Goal: Information Seeking & Learning: Learn about a topic

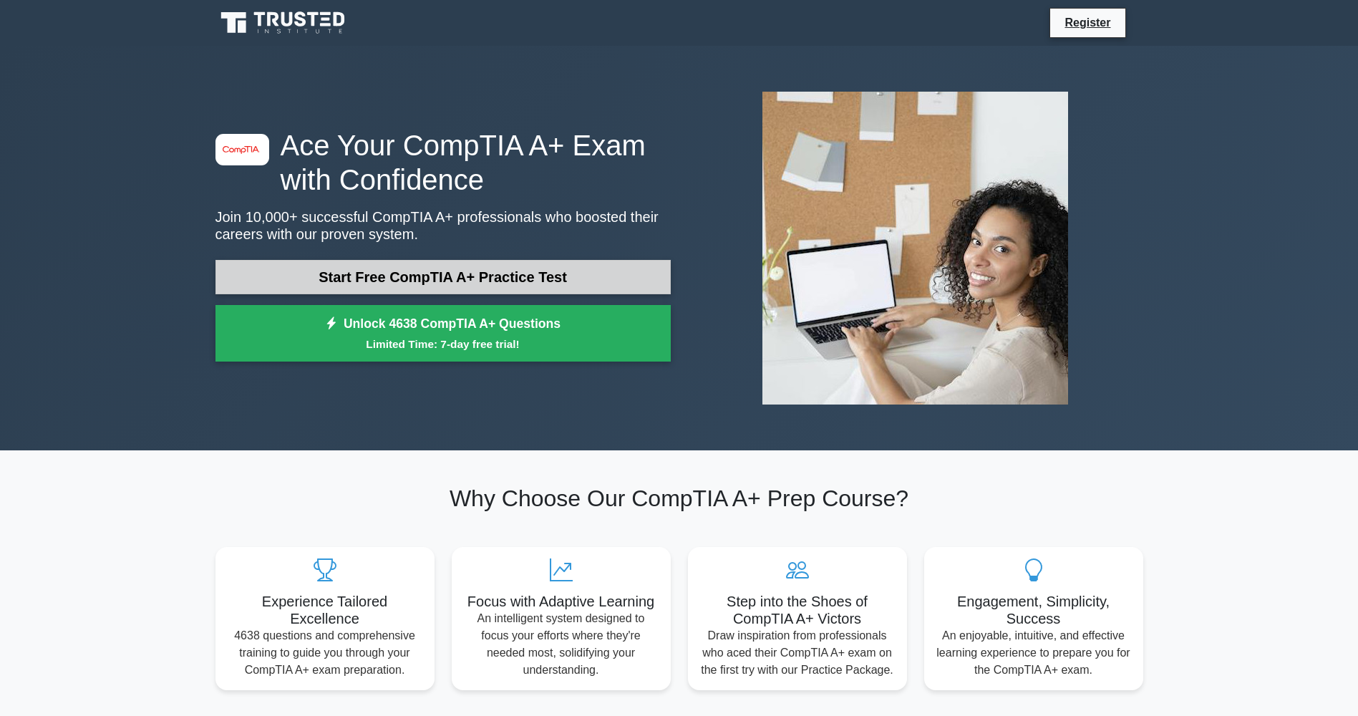
click at [422, 284] on link "Start Free CompTIA A+ Practice Test" at bounding box center [443, 277] width 455 height 34
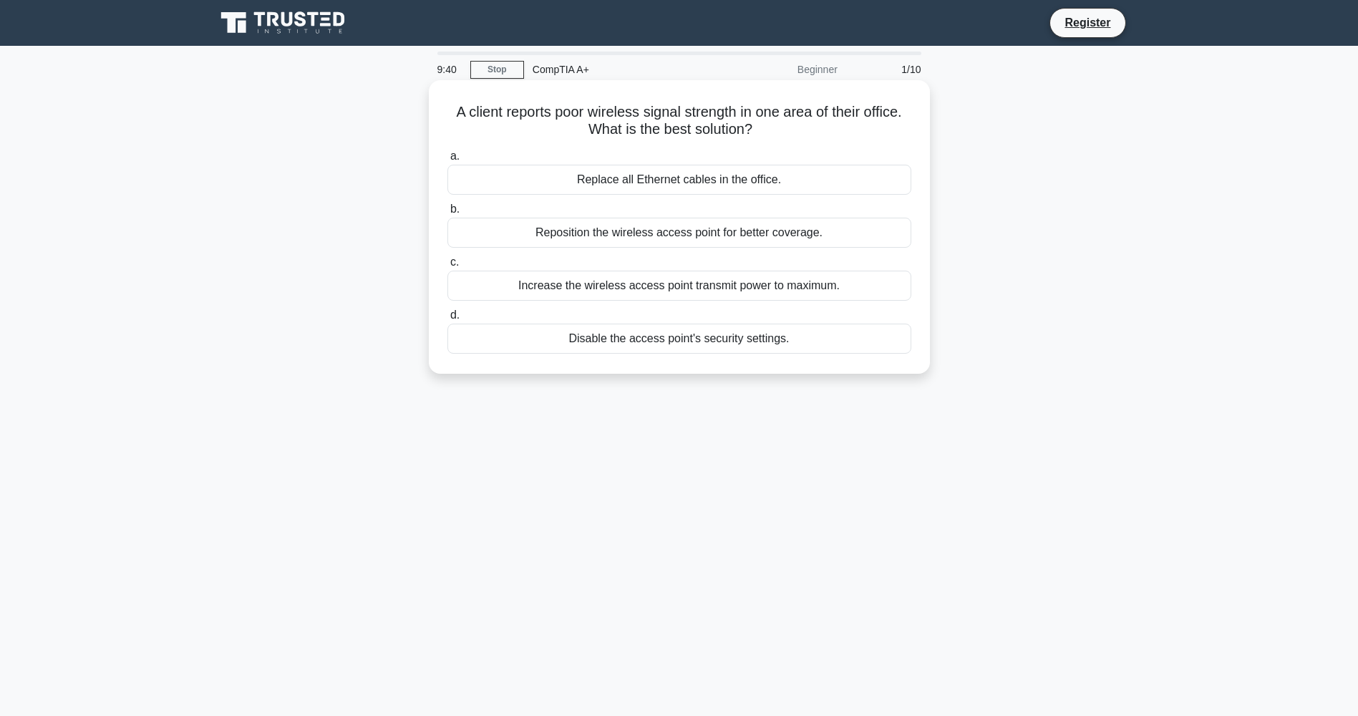
click at [752, 234] on div "Reposition the wireless access point for better coverage." at bounding box center [679, 233] width 464 height 30
click at [447, 214] on input "b. Reposition the wireless access point for better coverage." at bounding box center [447, 209] width 0 height 9
click at [755, 186] on div "Enable the scanner's built-in firewall" at bounding box center [679, 180] width 464 height 30
click at [447, 161] on input "a. Enable the scanner's built-in firewall" at bounding box center [447, 156] width 0 height 9
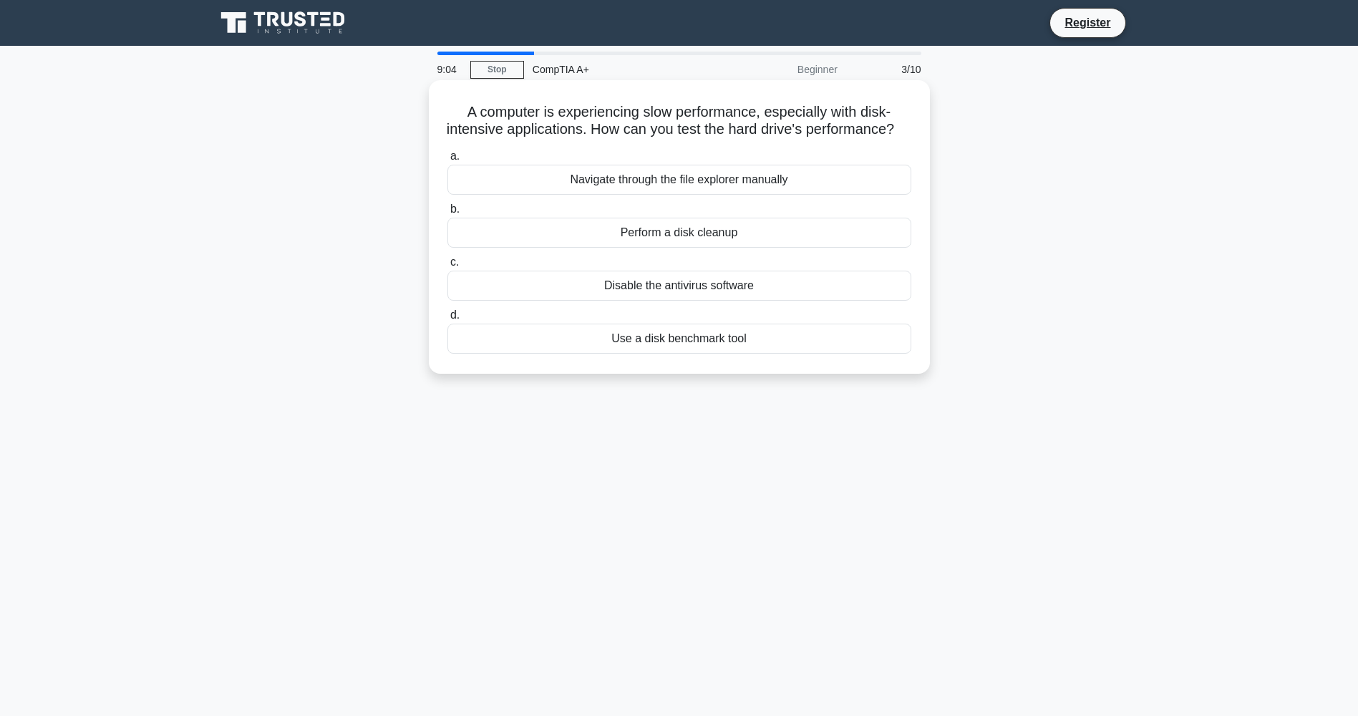
click at [738, 354] on div "Use a disk benchmark tool" at bounding box center [679, 339] width 464 height 30
click at [447, 320] on input "d. Use a disk benchmark tool" at bounding box center [447, 315] width 0 height 9
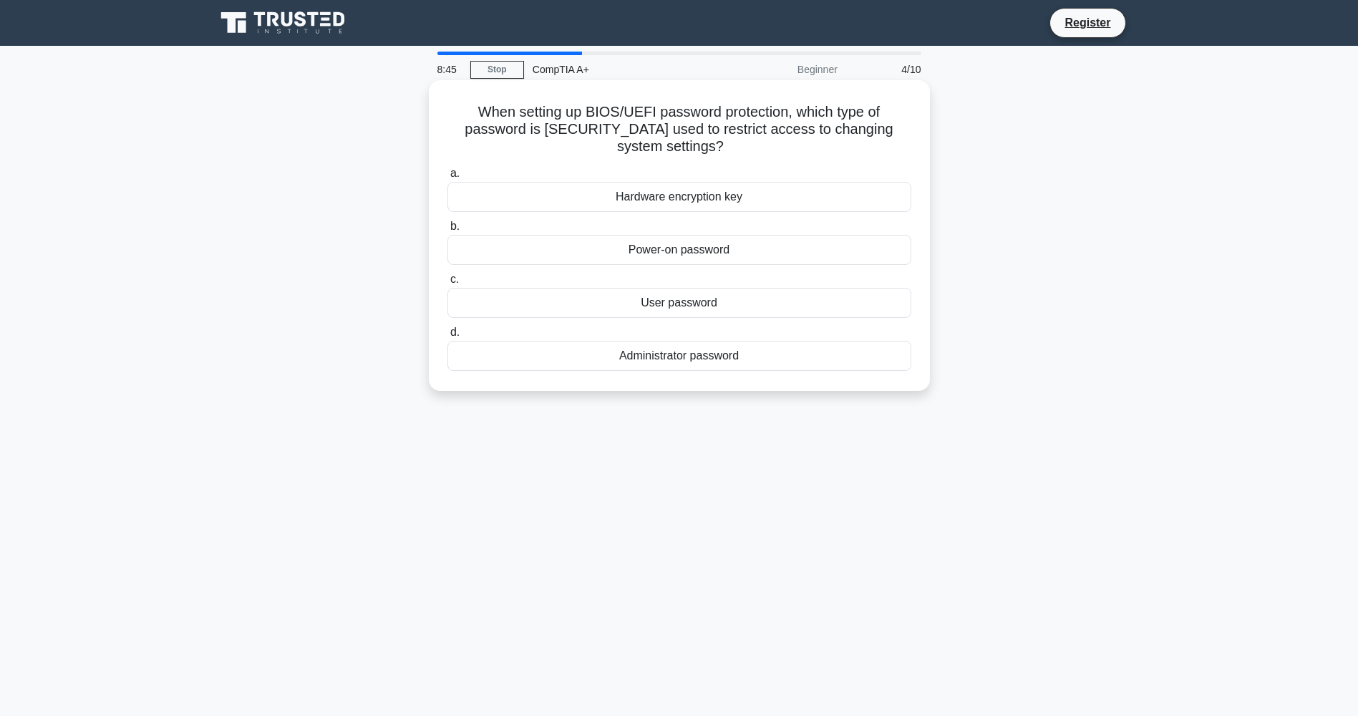
click at [738, 362] on div "Administrator password" at bounding box center [679, 356] width 464 height 30
click at [447, 337] on input "d. Administrator password" at bounding box center [447, 332] width 0 height 9
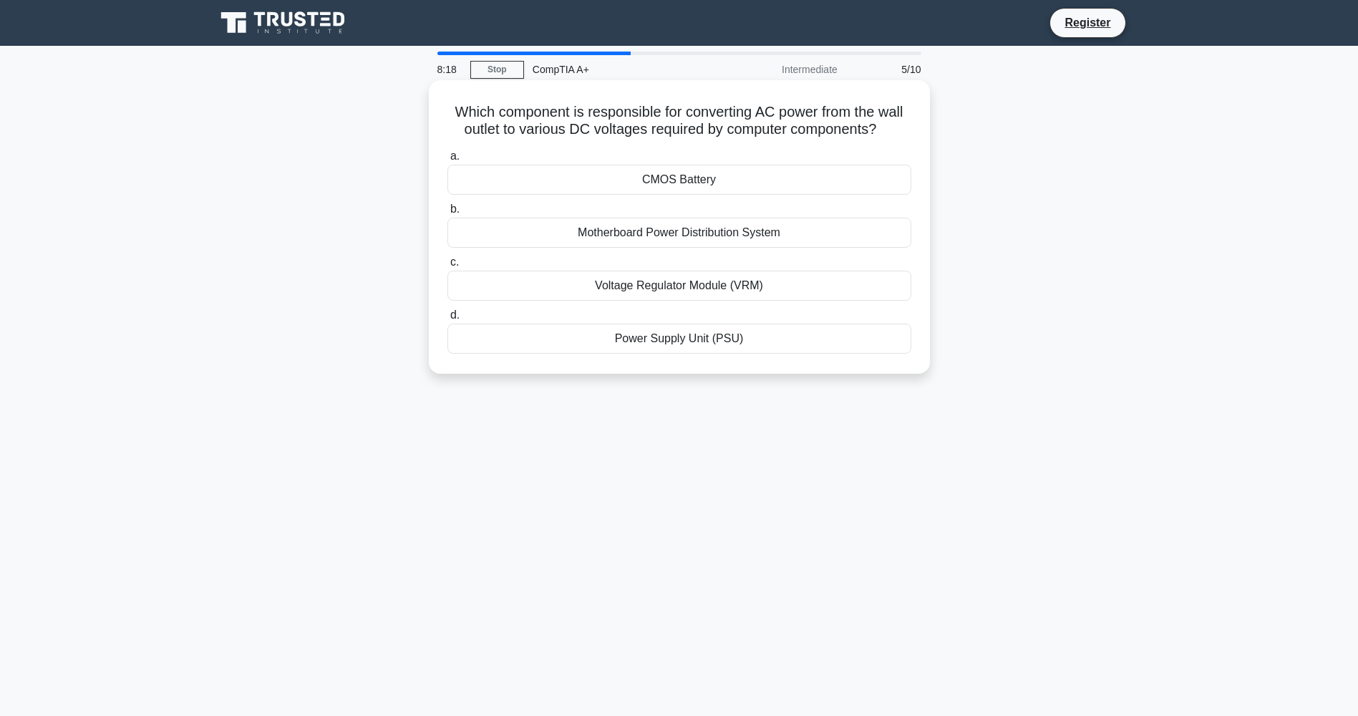
click at [751, 283] on div "Voltage Regulator Module (VRM)" at bounding box center [679, 286] width 464 height 30
click at [447, 267] on input "c. Voltage Regulator Module (VRM)" at bounding box center [447, 262] width 0 height 9
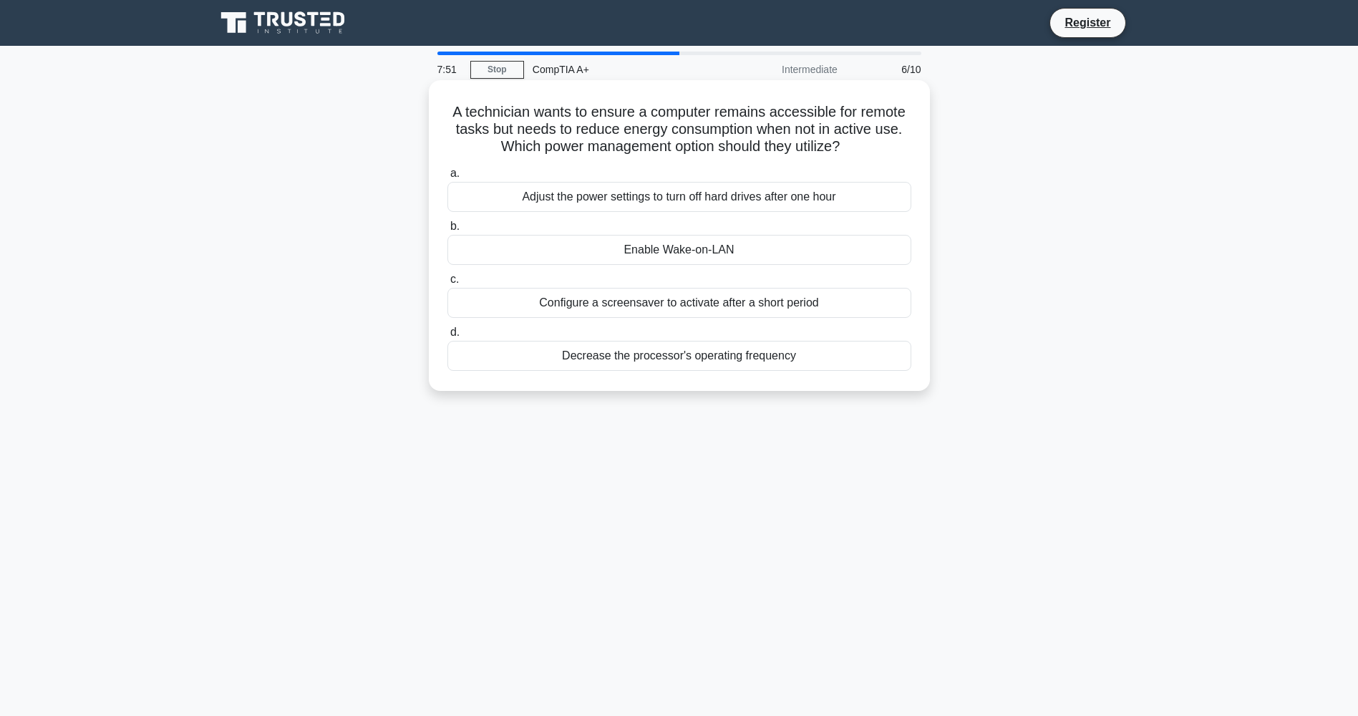
click at [740, 255] on div "Enable Wake-on-LAN" at bounding box center [679, 250] width 464 height 30
click at [447, 231] on input "b. Enable Wake-on-LAN" at bounding box center [447, 226] width 0 height 9
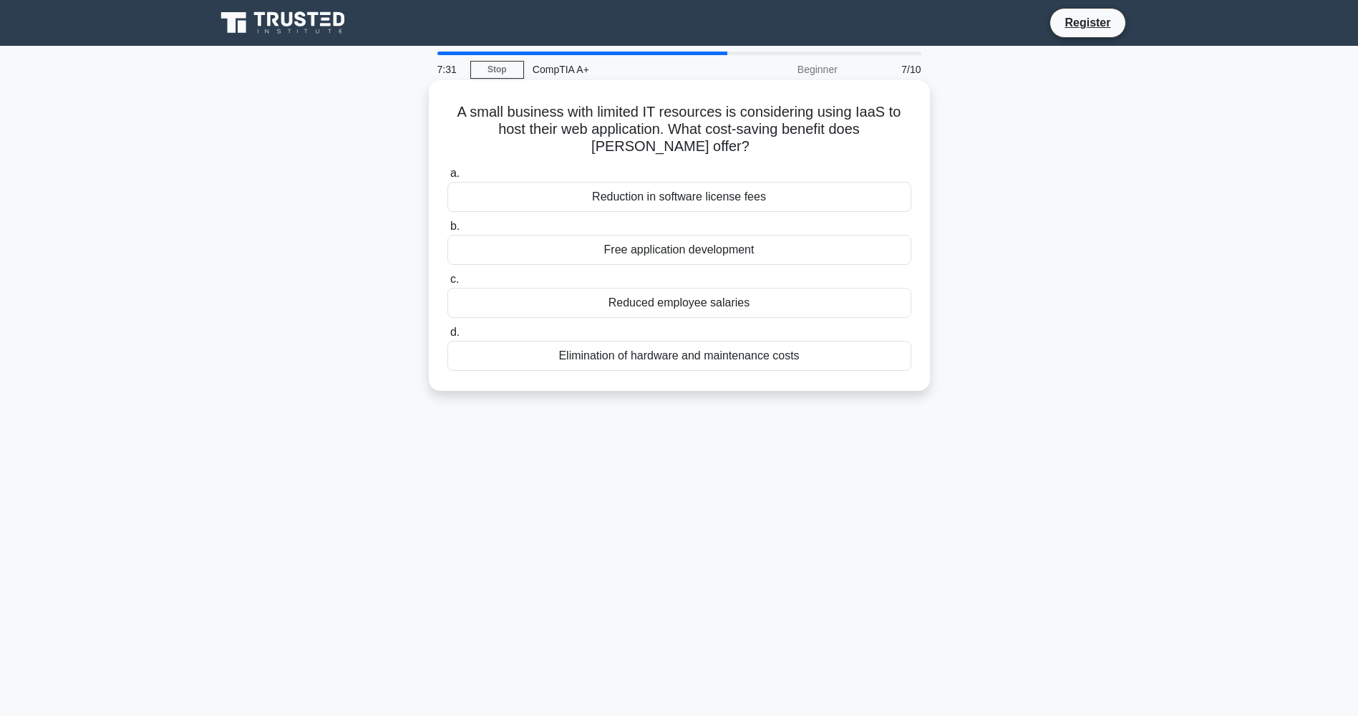
click at [708, 364] on div "Elimination of hardware and maintenance costs" at bounding box center [679, 356] width 464 height 30
click at [447, 337] on input "d. Elimination of hardware and maintenance costs" at bounding box center [447, 332] width 0 height 9
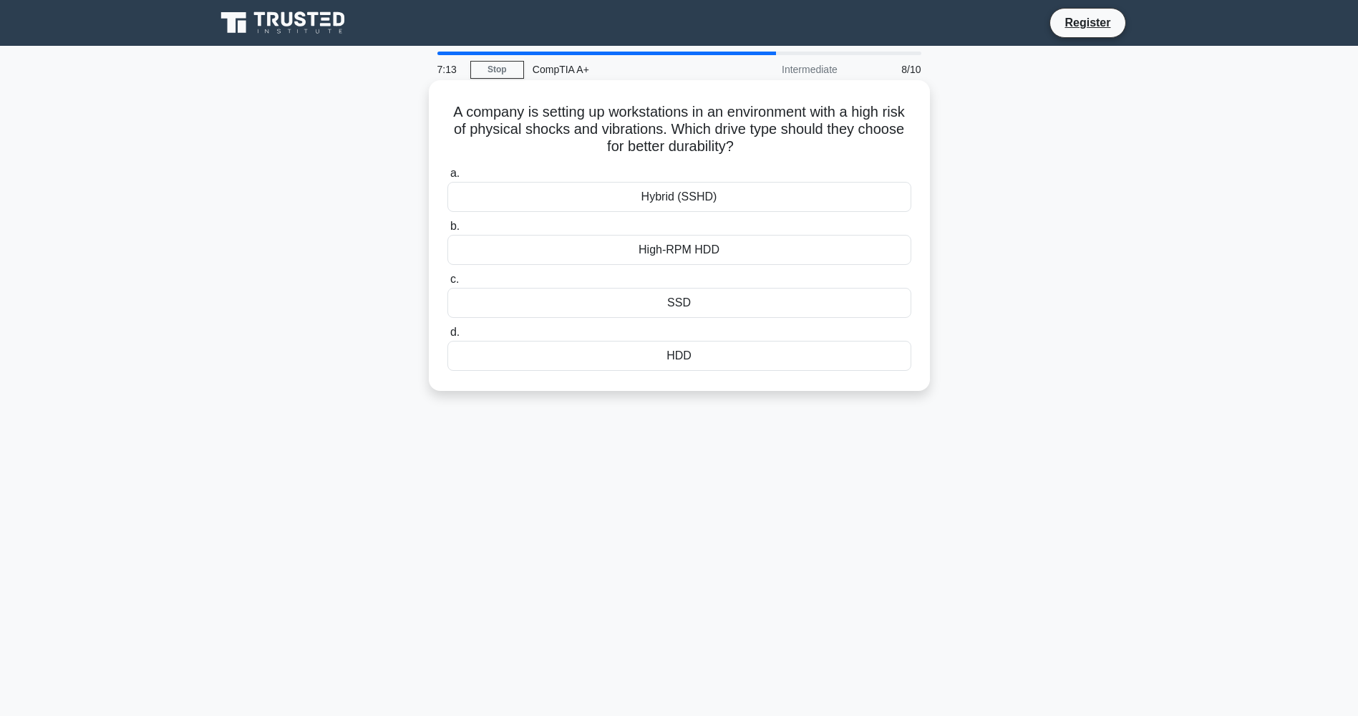
click at [696, 307] on div "SSD" at bounding box center [679, 303] width 464 height 30
click at [447, 284] on input "c. SSD" at bounding box center [447, 279] width 0 height 9
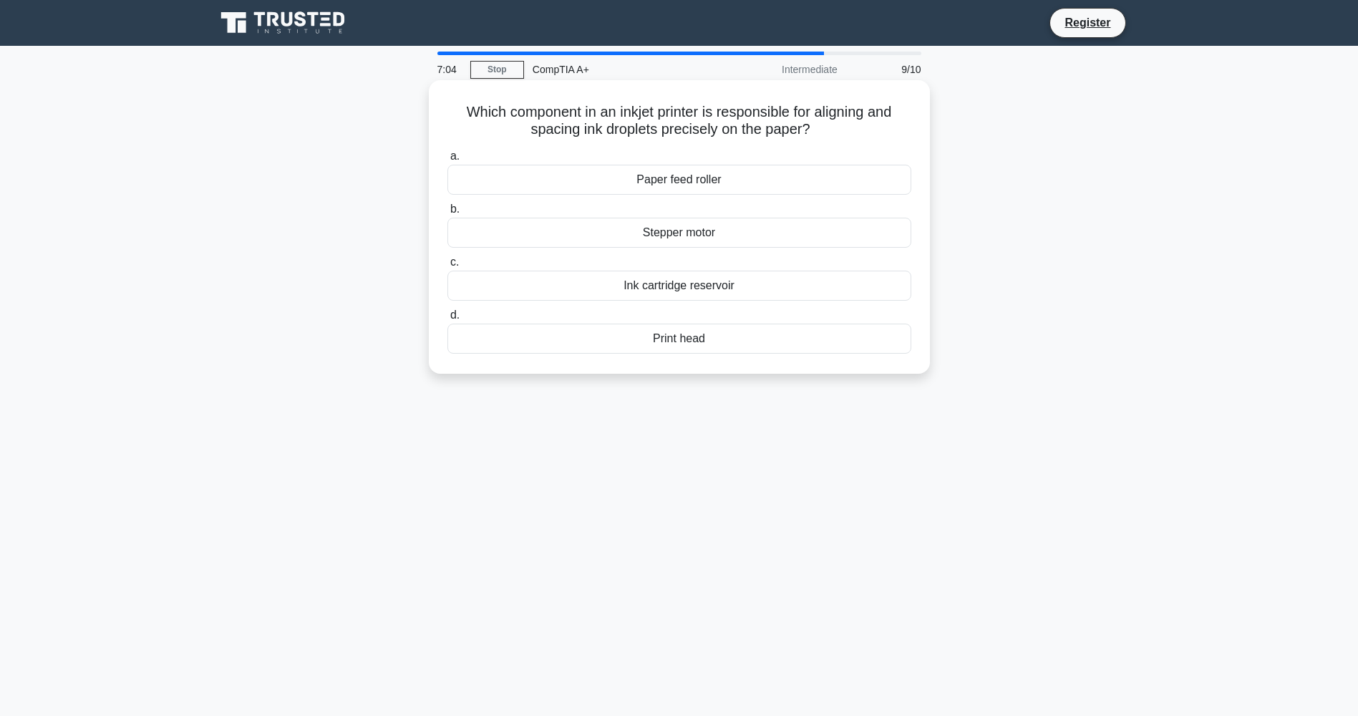
click at [702, 289] on div "Ink cartridge reservoir" at bounding box center [679, 286] width 464 height 30
click at [447, 267] on input "c. Ink cartridge reservoir" at bounding box center [447, 262] width 0 height 9
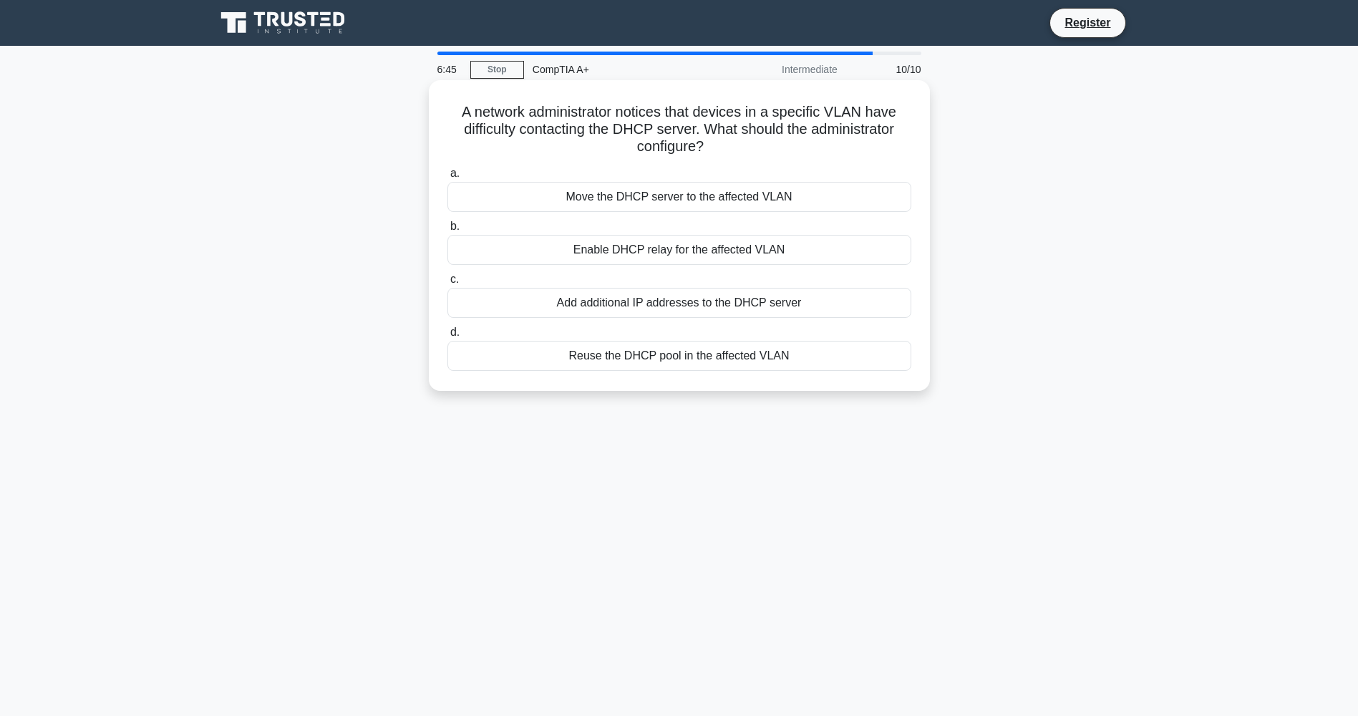
click at [700, 362] on div "Reuse the DHCP pool in the affected VLAN" at bounding box center [679, 356] width 464 height 30
click at [447, 337] on input "d. Reuse the DHCP pool in the affected VLAN" at bounding box center [447, 332] width 0 height 9
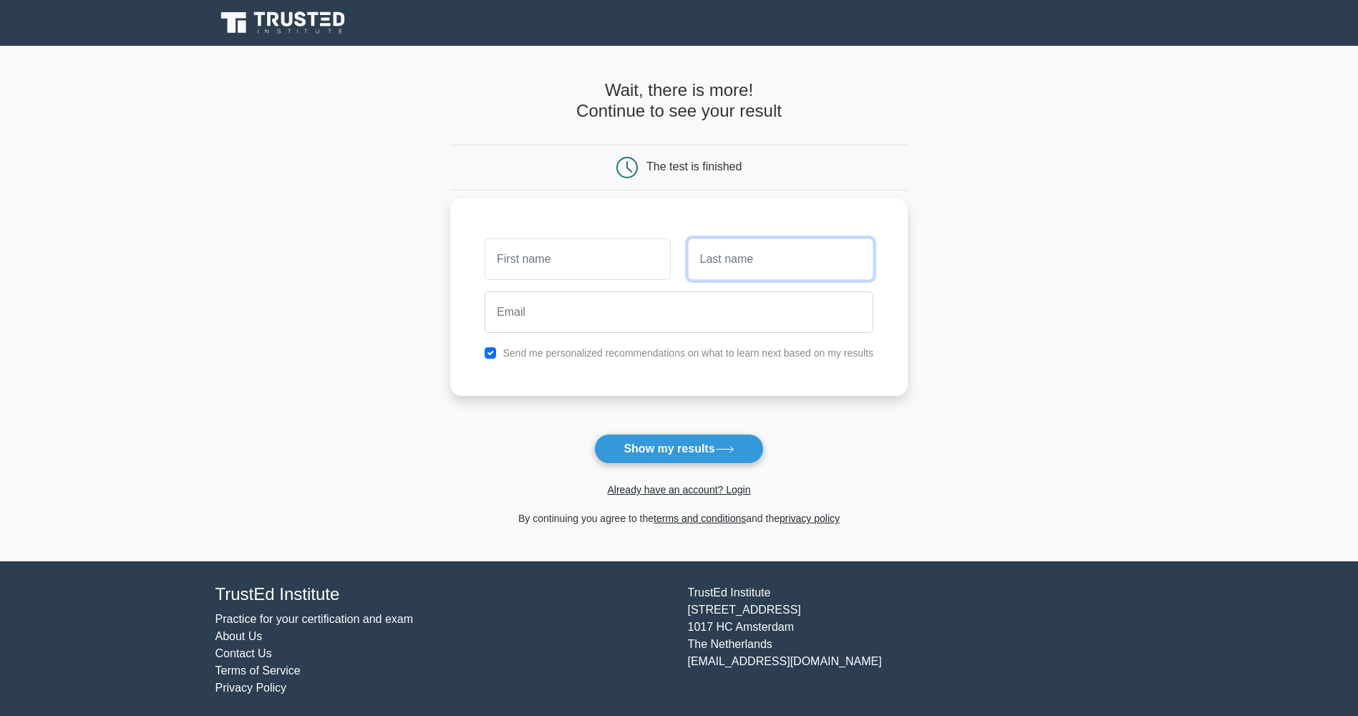
click at [725, 264] on input "text" at bounding box center [780, 259] width 185 height 42
click at [592, 271] on input "text" at bounding box center [577, 259] width 185 height 42
type input "ha"
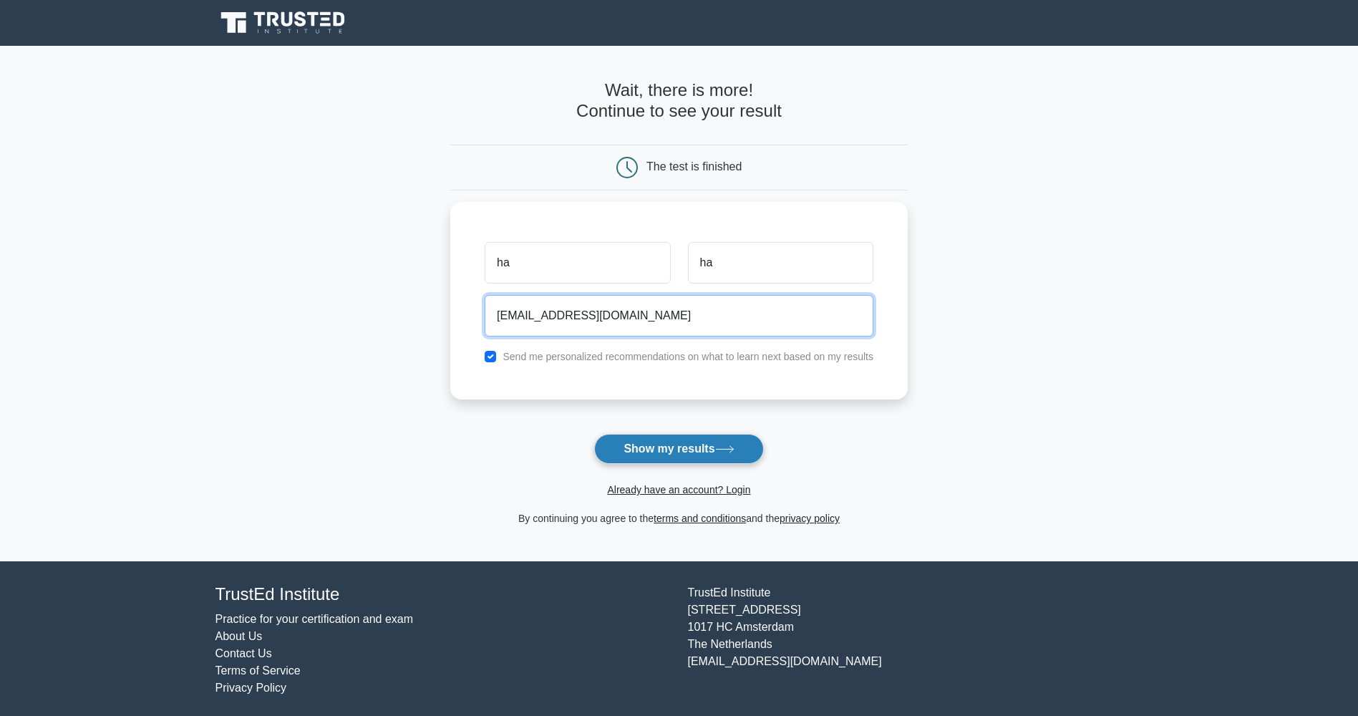
type input "maasugurung@gmail.com"
click at [702, 450] on button "Show my results" at bounding box center [678, 449] width 169 height 30
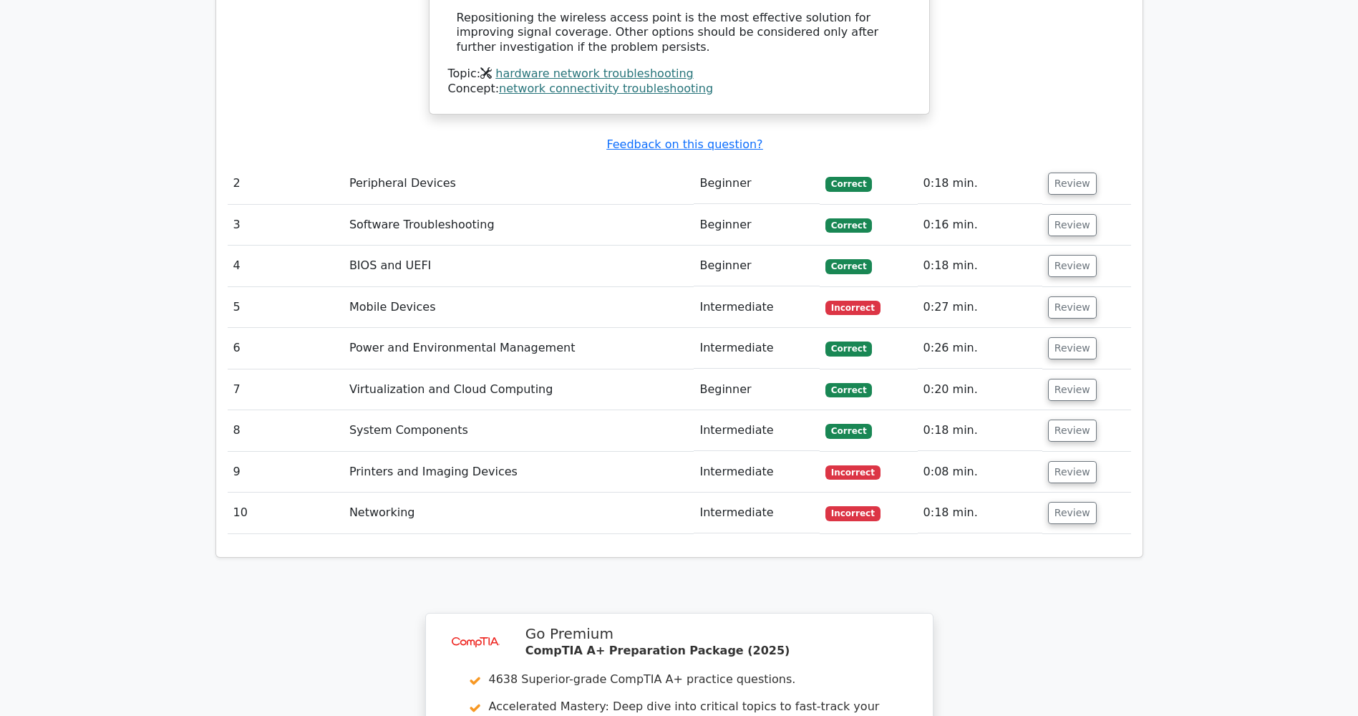
scroll to position [1647, 0]
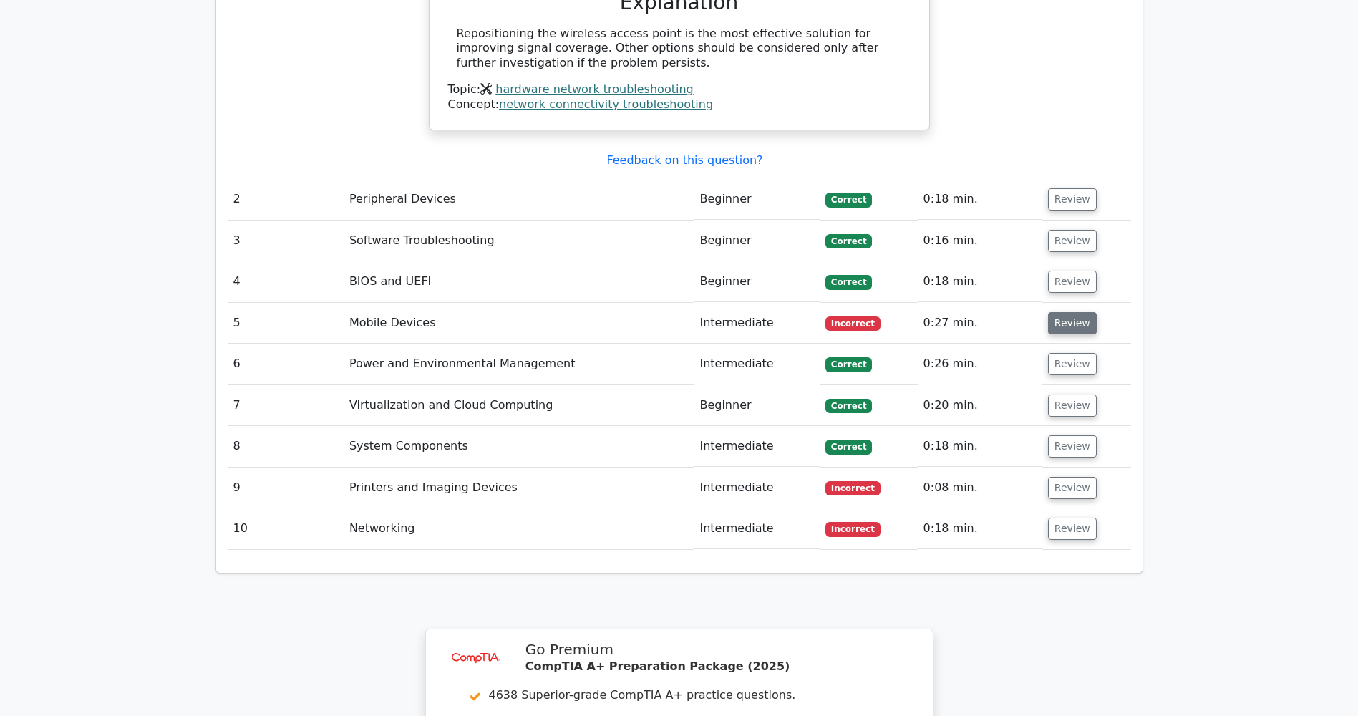
click at [1062, 312] on button "Review" at bounding box center [1072, 323] width 49 height 22
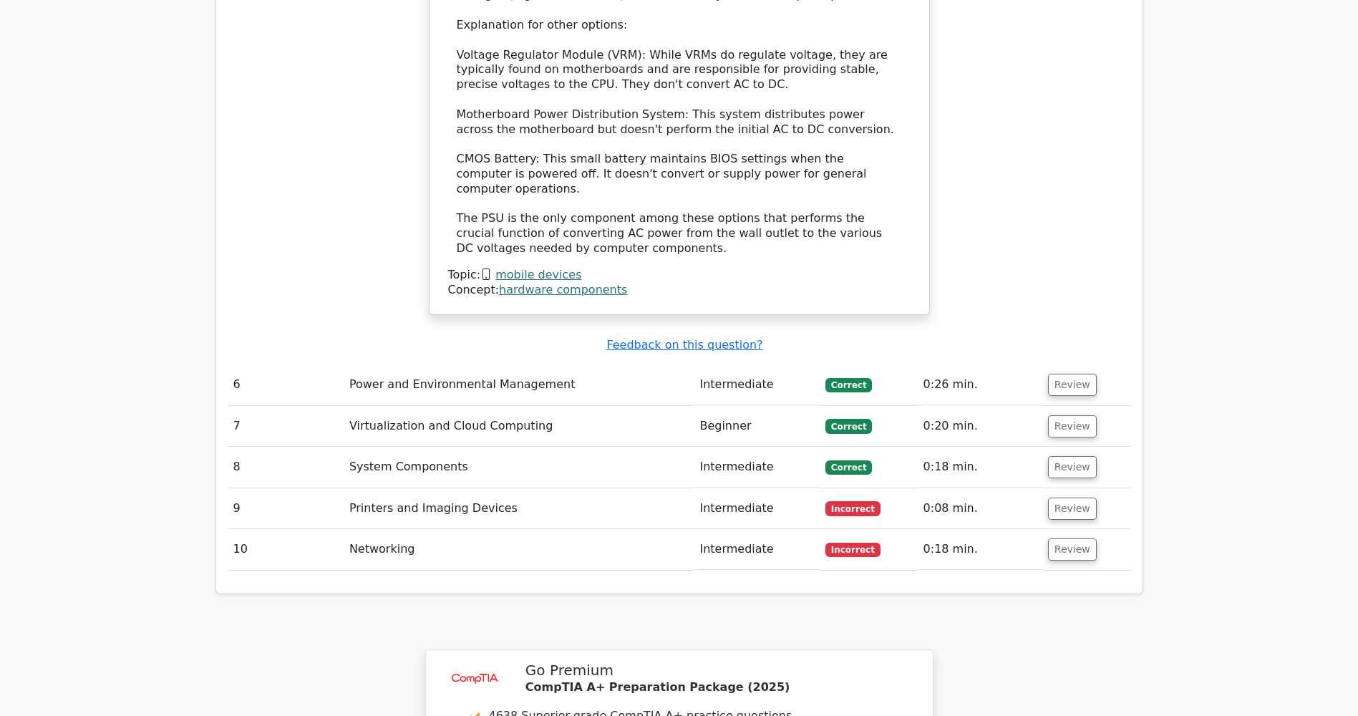
scroll to position [2434, 0]
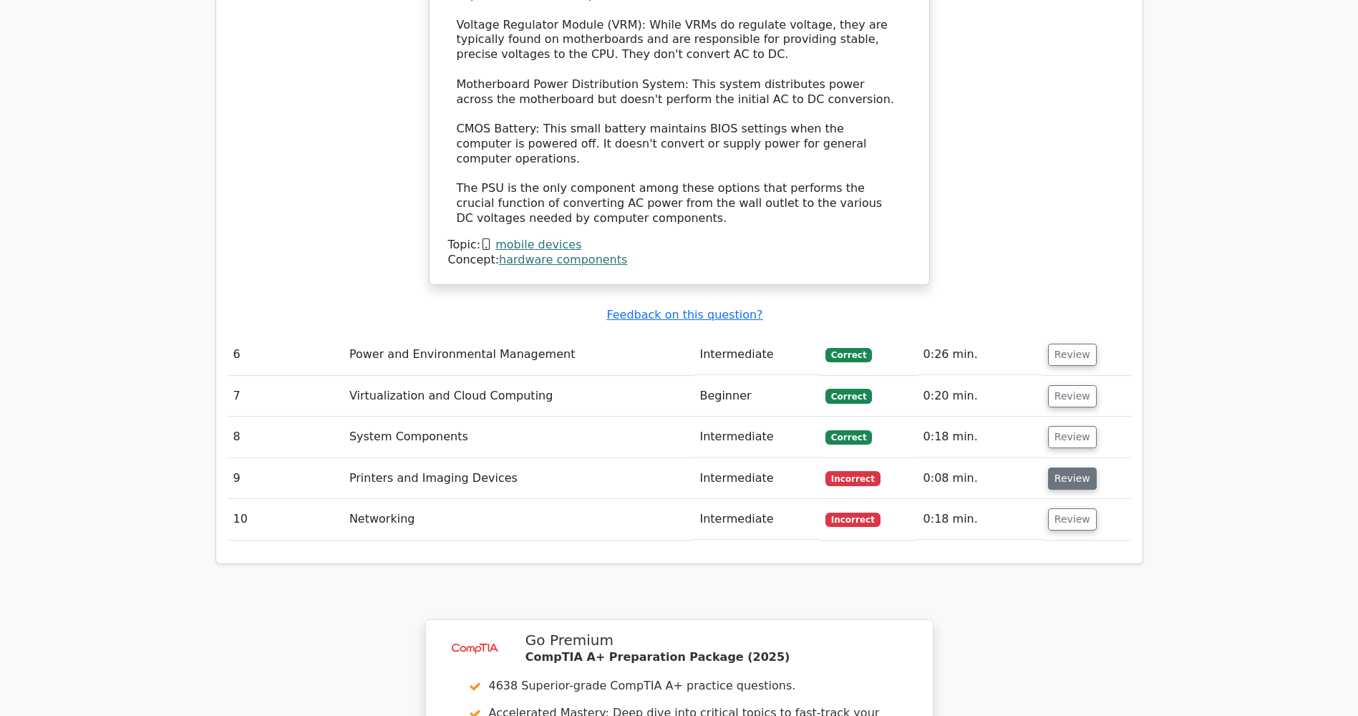
click at [1085, 468] on button "Review" at bounding box center [1072, 479] width 49 height 22
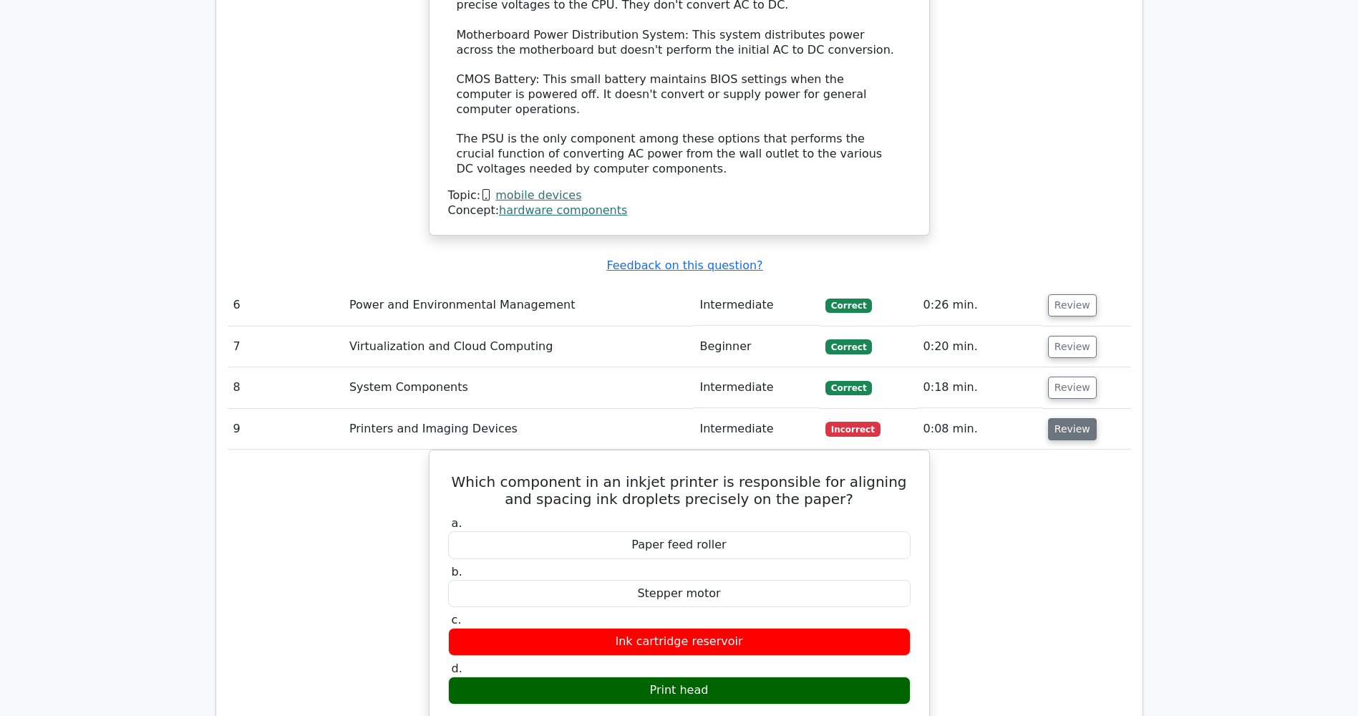
scroll to position [2506, 0]
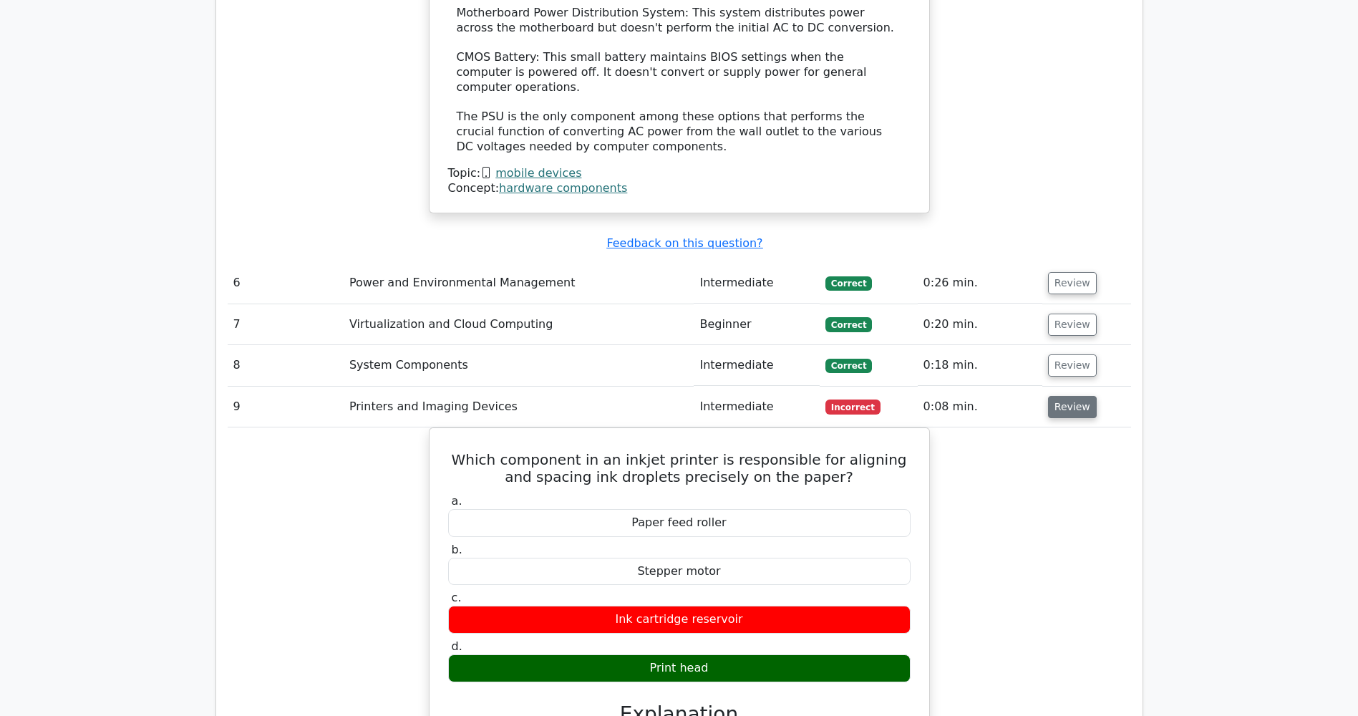
click at [1061, 396] on button "Review" at bounding box center [1072, 407] width 49 height 22
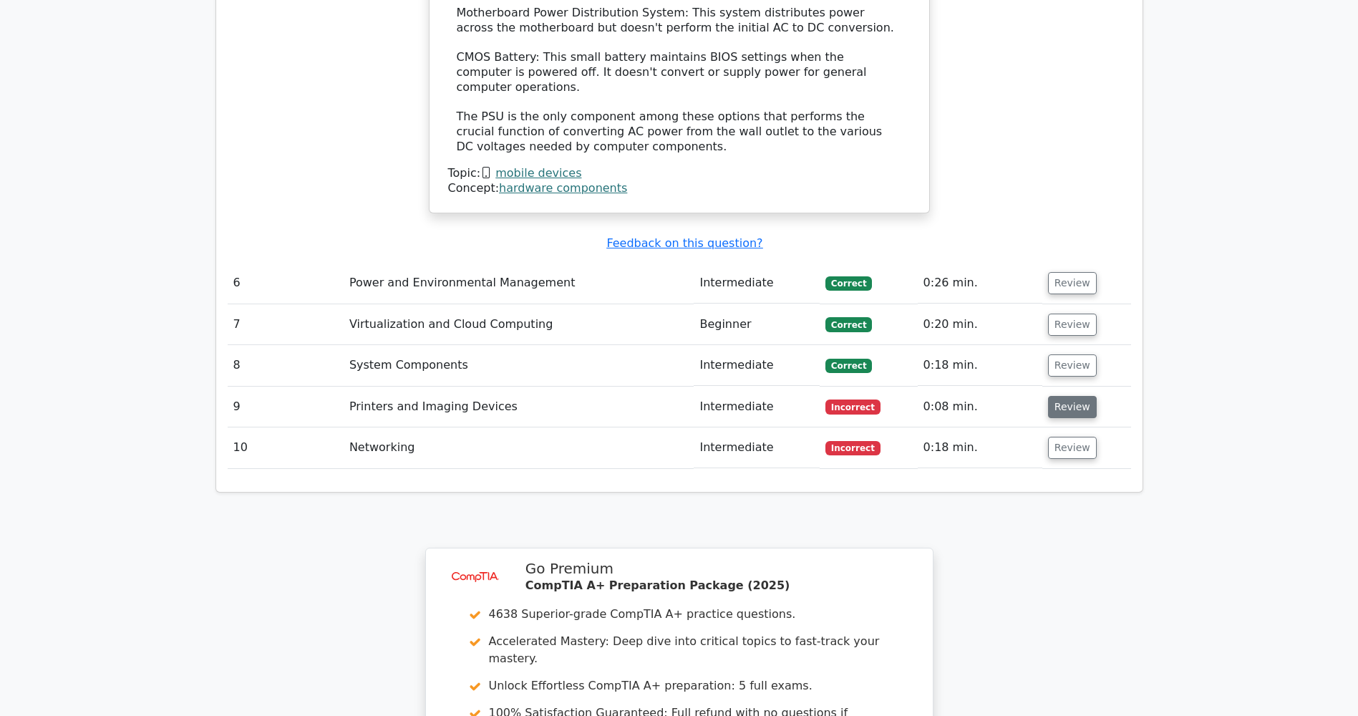
click at [1061, 396] on button "Review" at bounding box center [1072, 407] width 49 height 22
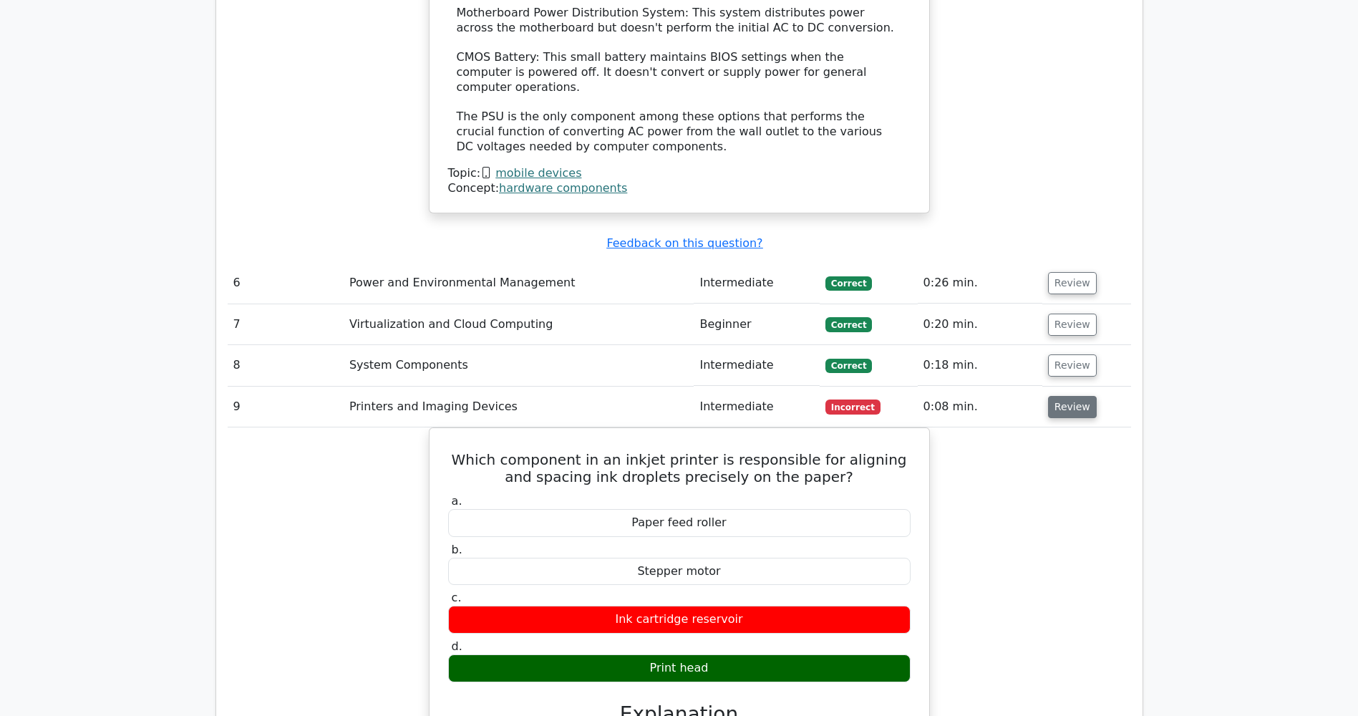
click at [1061, 396] on button "Review" at bounding box center [1072, 407] width 49 height 22
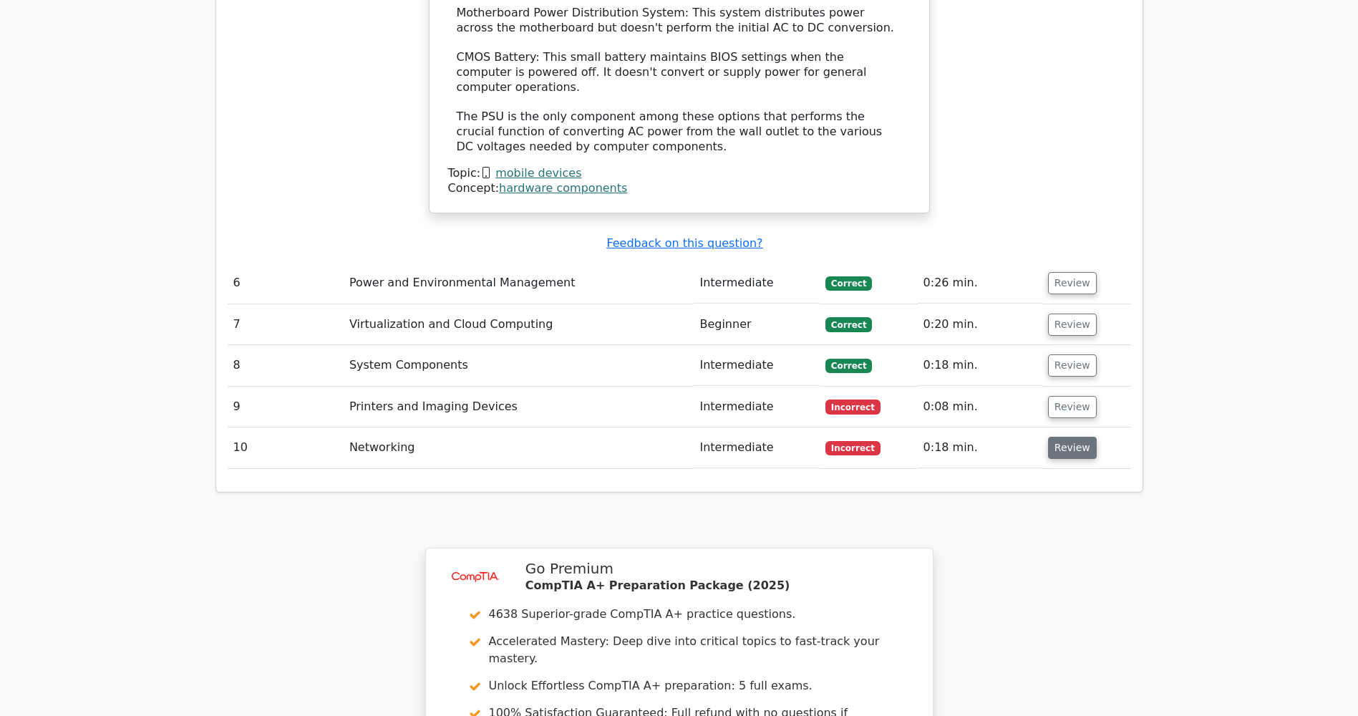
click at [1072, 437] on button "Review" at bounding box center [1072, 448] width 49 height 22
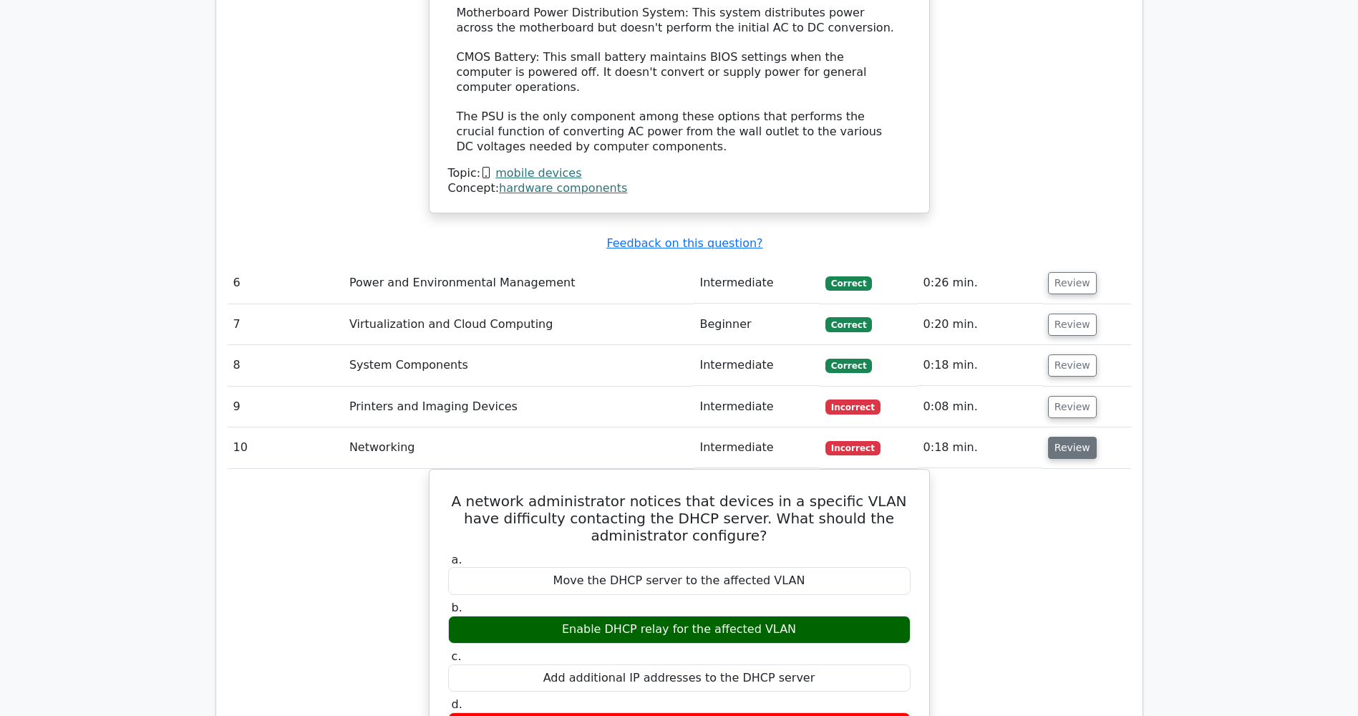
click at [1072, 437] on button "Review" at bounding box center [1072, 448] width 49 height 22
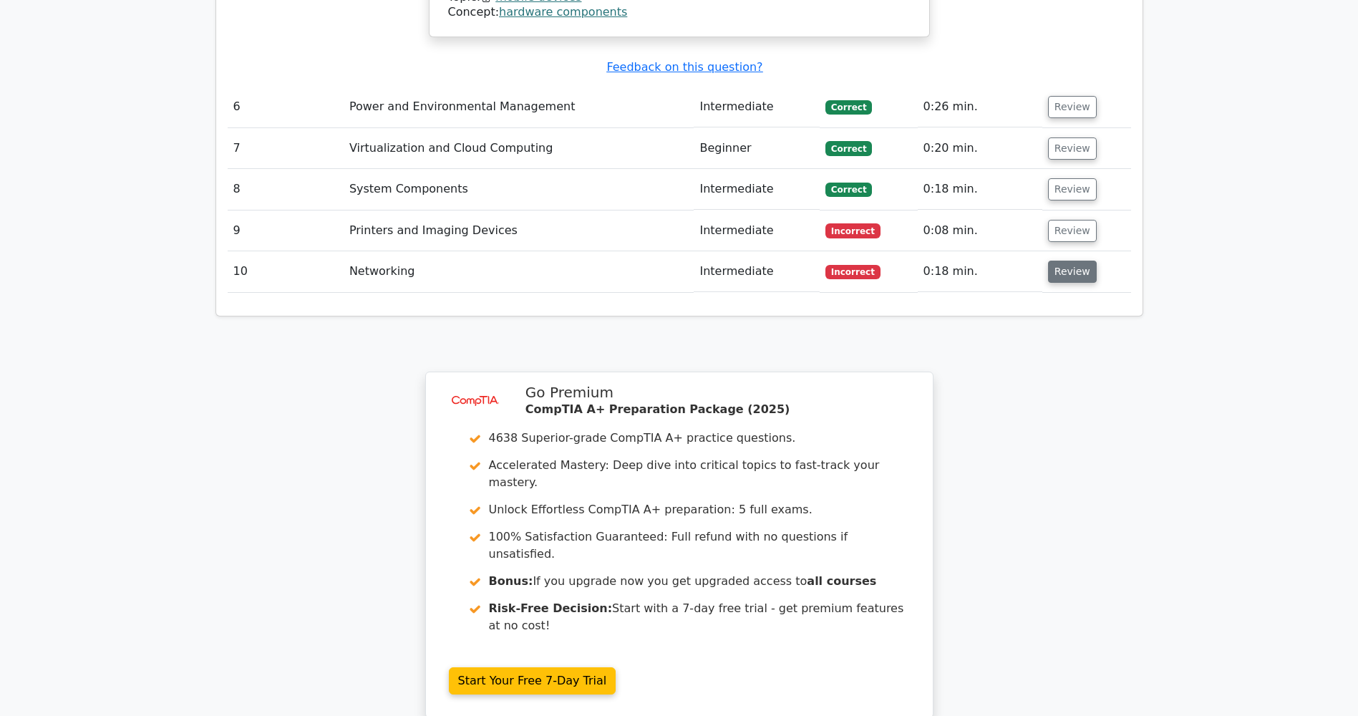
scroll to position [2721, 0]
